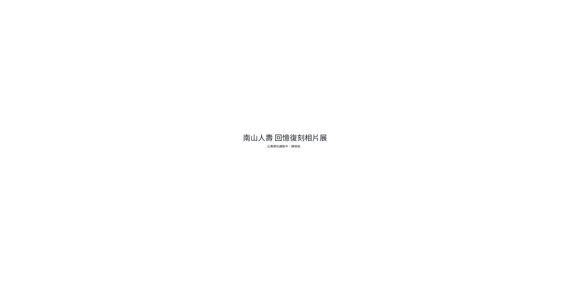
select select "vote"
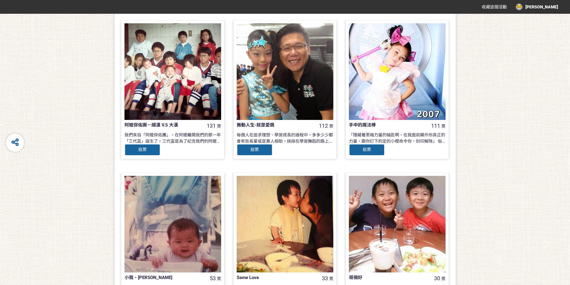
scroll to position [150, 0]
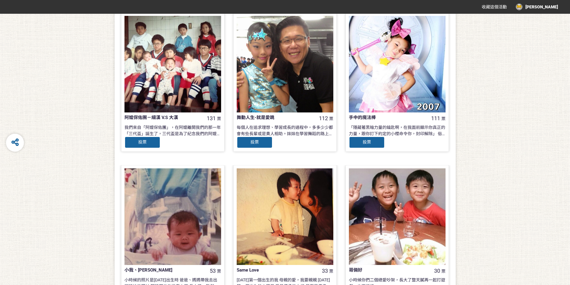
click at [145, 145] on span "投票" at bounding box center [142, 142] width 8 height 5
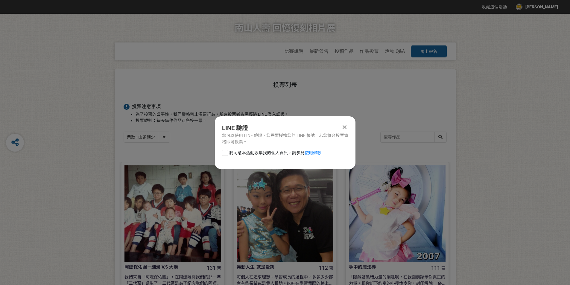
scroll to position [0, 0]
click at [228, 154] on div at bounding box center [225, 153] width 6 height 6
checkbox input "true"
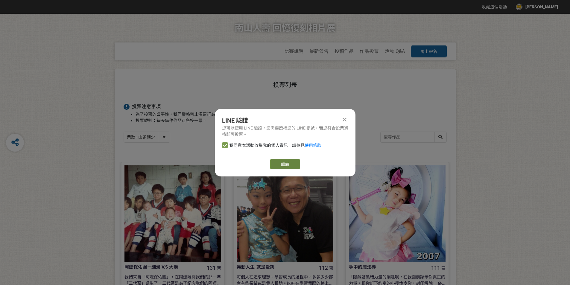
click at [280, 165] on link "繼續" at bounding box center [285, 164] width 30 height 10
click at [344, 122] on icon at bounding box center [345, 120] width 4 height 6
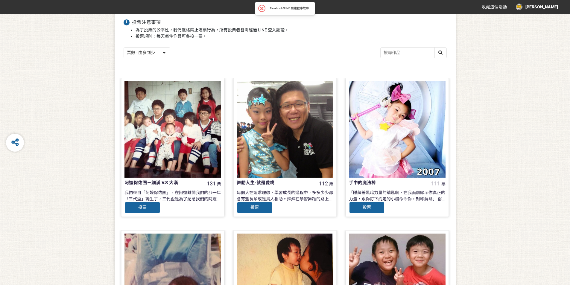
scroll to position [150, 0]
